Goal: Transaction & Acquisition: Purchase product/service

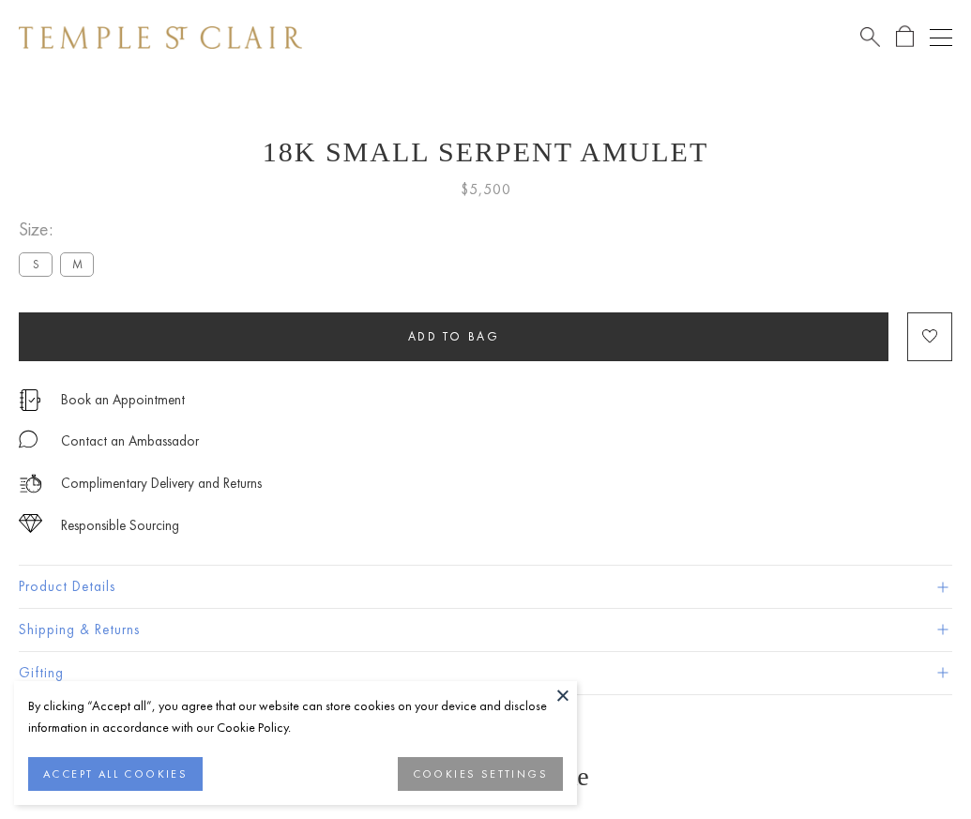
click at [453, 336] on span "Add to bag" at bounding box center [454, 336] width 92 height 16
